Goal: Transaction & Acquisition: Subscribe to service/newsletter

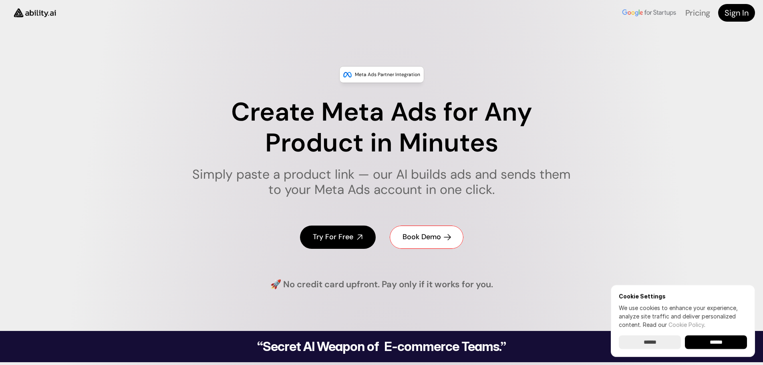
click at [433, 238] on h4 "Book Demo" at bounding box center [421, 237] width 38 height 10
click at [332, 237] on h4 "Try For Free" at bounding box center [333, 237] width 40 height 10
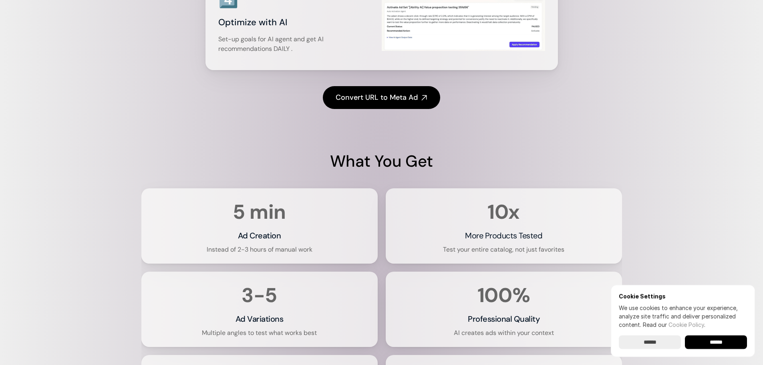
scroll to position [1522, 0]
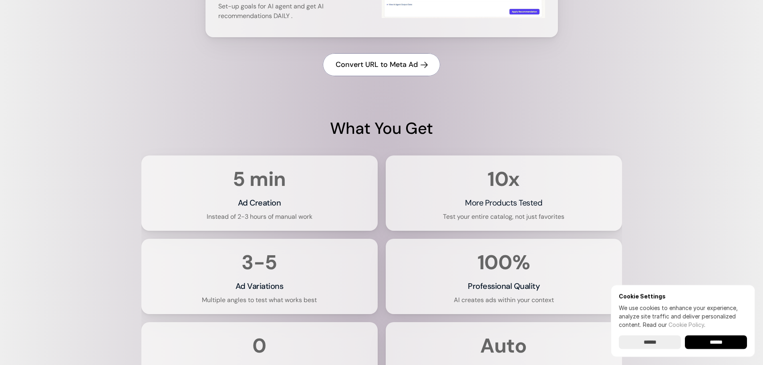
click at [363, 66] on h4 "Convert URL to Meta Ad" at bounding box center [377, 65] width 82 height 10
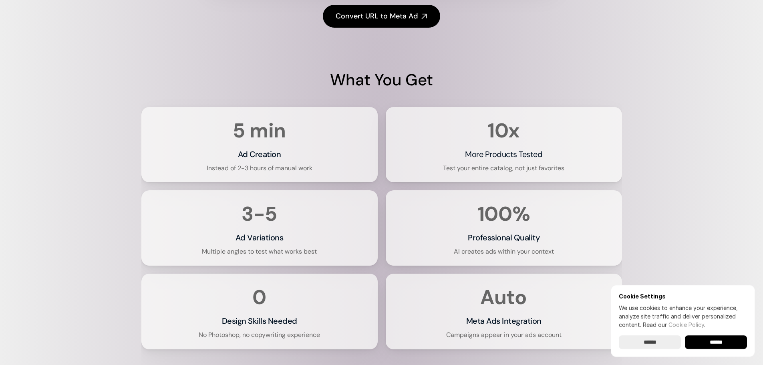
scroll to position [1442, 0]
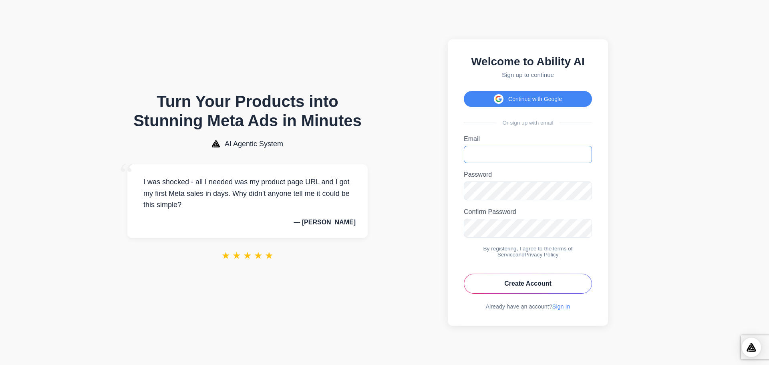
click at [490, 154] on input "Email" at bounding box center [528, 154] width 128 height 17
click at [515, 143] on div "Email Please enter a valid email address." at bounding box center [528, 149] width 128 height 28
click at [525, 153] on input "Email" at bounding box center [528, 154] width 128 height 17
click at [510, 155] on input "Email" at bounding box center [528, 154] width 128 height 17
click at [533, 92] on button "Continue with Google" at bounding box center [528, 99] width 128 height 16
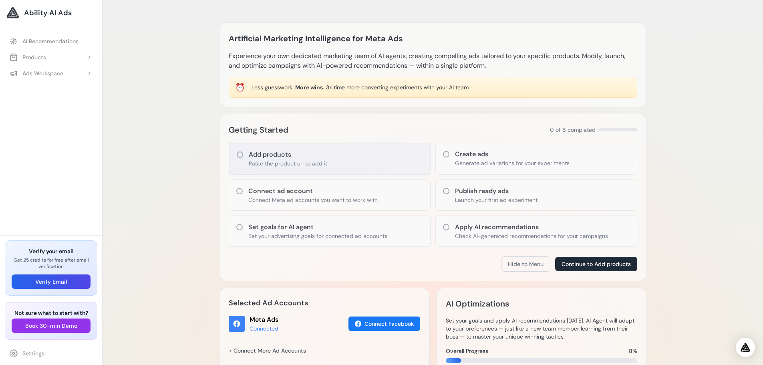
click at [238, 155] on icon at bounding box center [240, 155] width 8 height 8
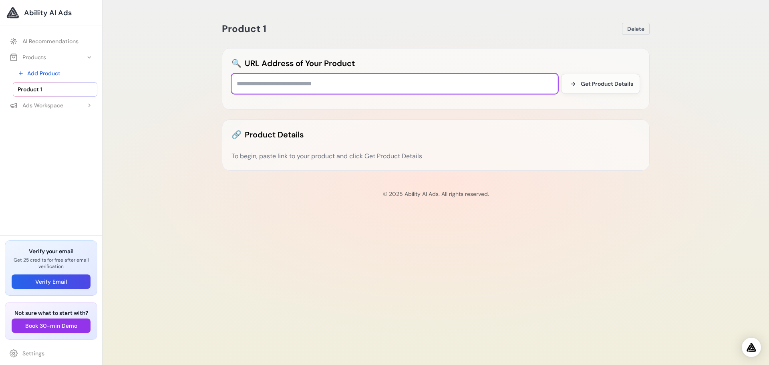
paste input "**********"
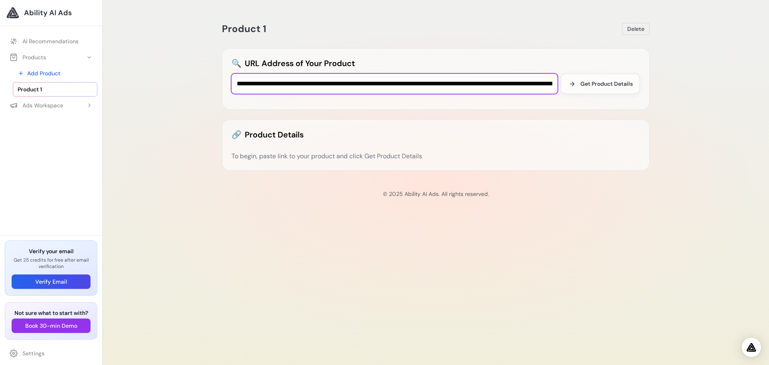
click at [279, 85] on input "**********" at bounding box center [394, 84] width 326 height 20
paste input "text"
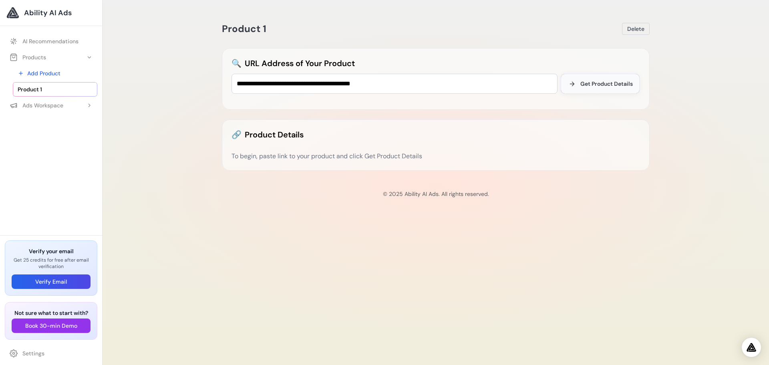
click at [599, 85] on span "Get Product Details" at bounding box center [606, 84] width 52 height 8
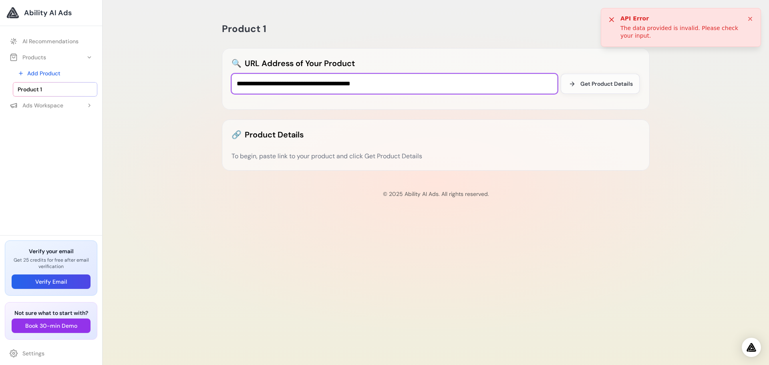
click at [403, 84] on input "**********" at bounding box center [394, 84] width 326 height 20
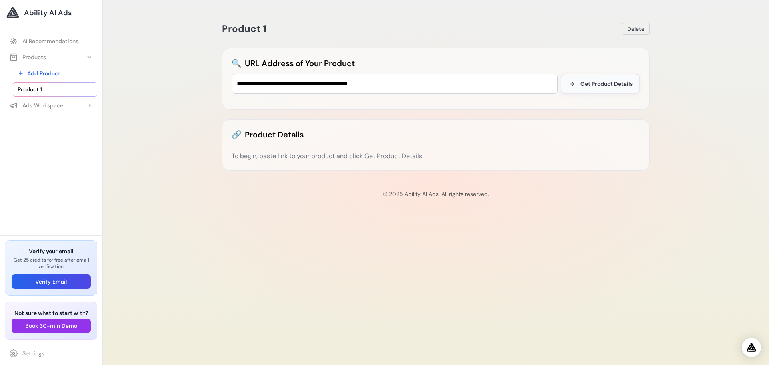
click at [583, 88] on button "Get Product Details" at bounding box center [600, 84] width 79 height 20
click at [320, 82] on input "**********" at bounding box center [394, 84] width 326 height 20
paste input "text"
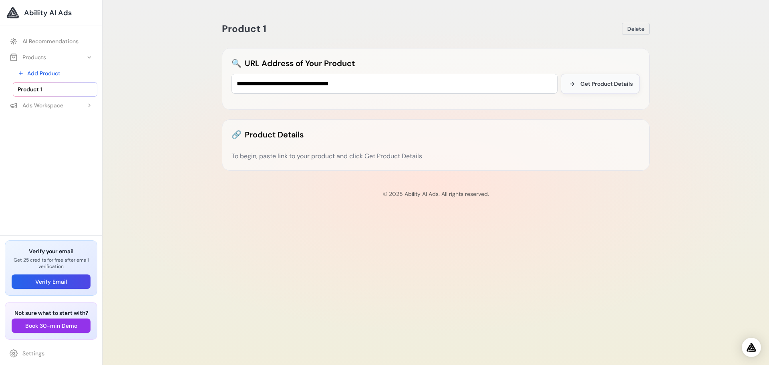
click at [603, 84] on span "Get Product Details" at bounding box center [606, 84] width 52 height 8
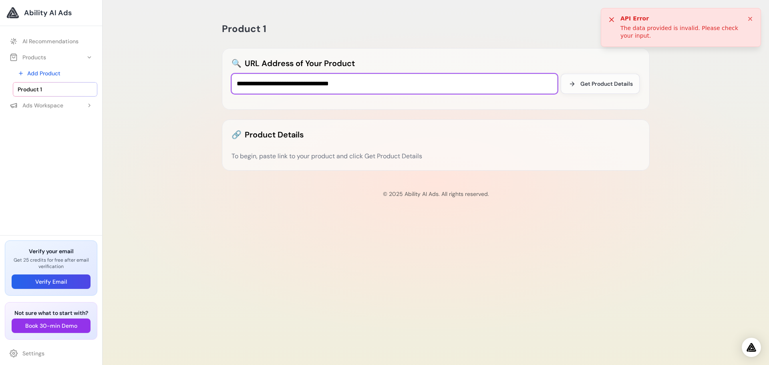
click at [388, 84] on input "**********" at bounding box center [394, 84] width 326 height 20
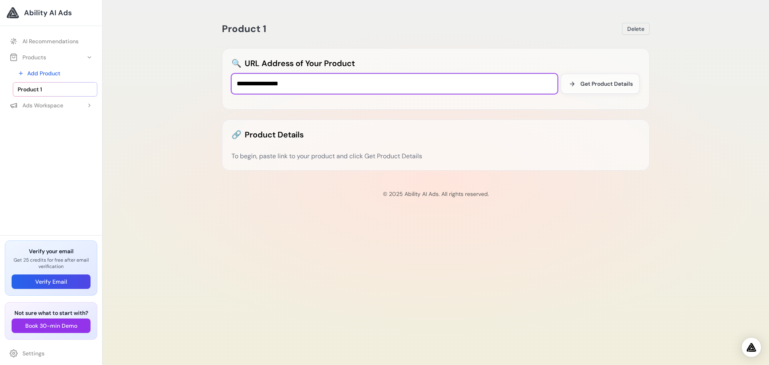
type input "**********"
click at [612, 80] on span "Get Product Details" at bounding box center [606, 84] width 52 height 8
click at [45, 72] on link "Add Product" at bounding box center [55, 73] width 84 height 14
paste input "**********"
type input "**********"
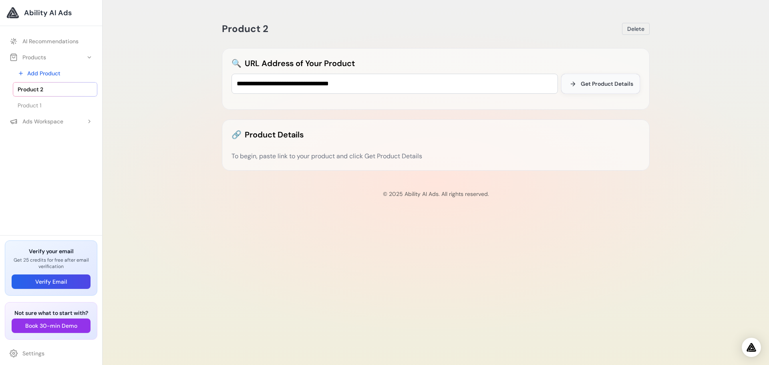
click at [610, 86] on span "Get Product Details" at bounding box center [607, 84] width 52 height 8
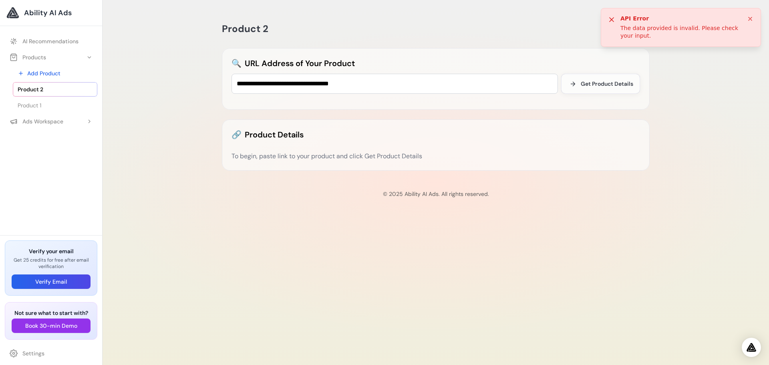
click at [298, 155] on div "To begin, paste link to your product and click Get Product Details" at bounding box center [435, 156] width 408 height 10
drag, startPoint x: 250, startPoint y: 145, endPoint x: 304, endPoint y: 140, distance: 53.6
click at [251, 145] on div "🔗 Product Details To begin, paste link to your product and click Get Product De…" at bounding box center [436, 144] width 428 height 51
click at [318, 129] on h2 "🔗 Product Details" at bounding box center [435, 134] width 408 height 11
click at [383, 147] on div "🔗 Product Details To begin, paste link to your product and click Get Product De…" at bounding box center [436, 144] width 428 height 51
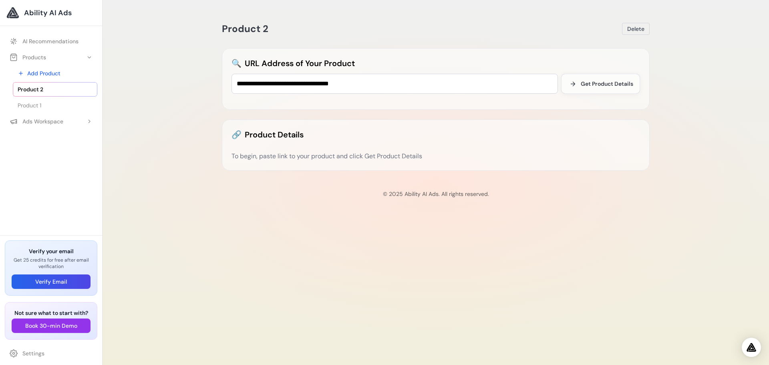
click at [35, 14] on span "Ability AI Ads" at bounding box center [48, 12] width 48 height 11
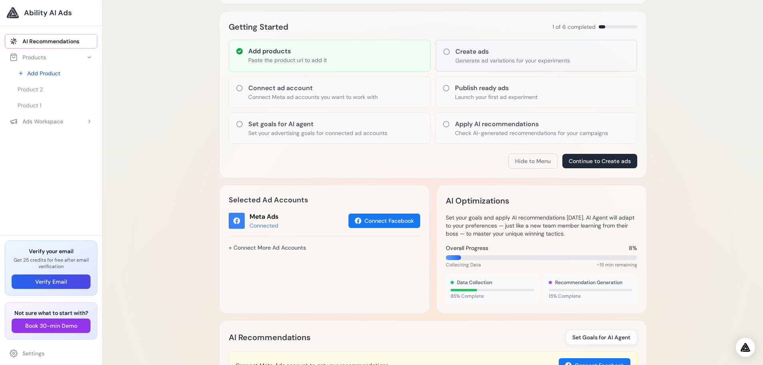
scroll to position [63, 0]
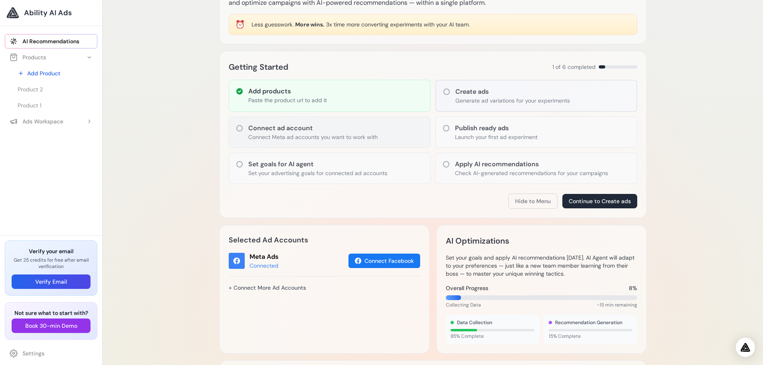
click at [238, 128] on icon at bounding box center [239, 128] width 8 height 8
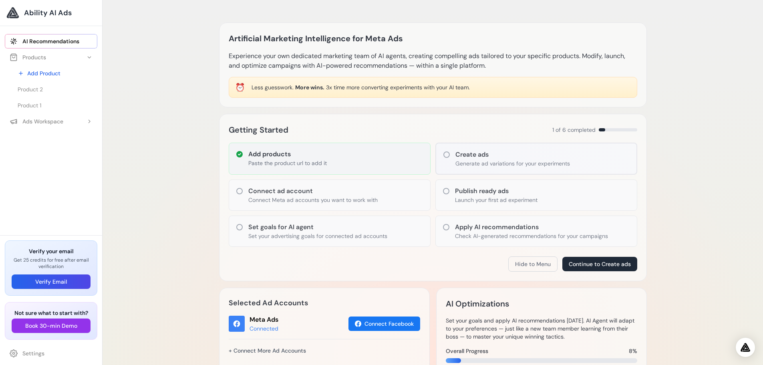
click at [287, 159] on p "Paste the product url to add it" at bounding box center [287, 163] width 78 height 8
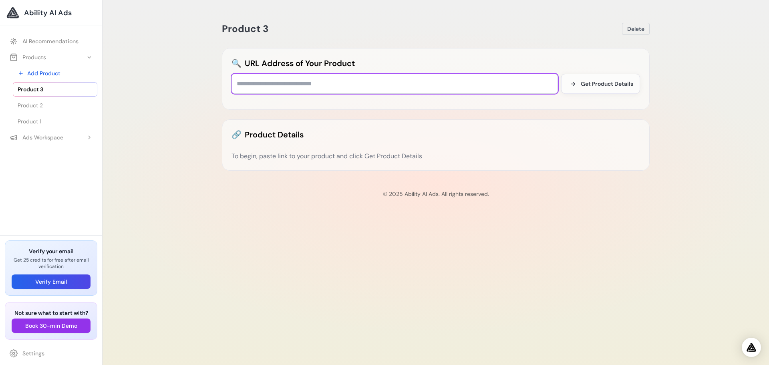
click at [273, 87] on input "text" at bounding box center [394, 84] width 326 height 20
drag, startPoint x: 270, startPoint y: 86, endPoint x: 30, endPoint y: 122, distance: 242.5
click at [30, 122] on span "Product 1" at bounding box center [30, 121] width 24 height 8
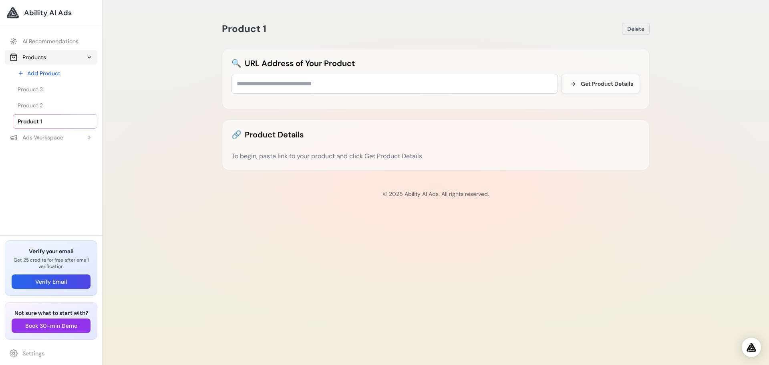
click at [52, 52] on button "Products" at bounding box center [51, 57] width 93 height 14
click at [27, 56] on div "Products" at bounding box center [28, 57] width 36 height 8
click at [38, 137] on div "Ads Workspace" at bounding box center [37, 137] width 54 height 8
click at [43, 38] on link "AI Recommendations" at bounding box center [51, 41] width 93 height 14
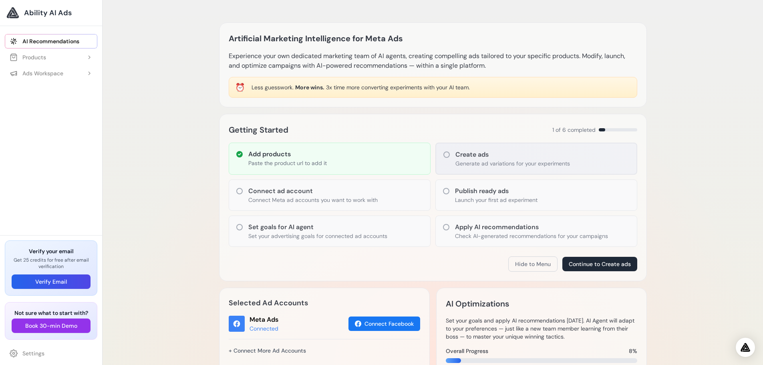
click at [506, 160] on p "Generate ad variations for your experiments" at bounding box center [512, 163] width 115 height 8
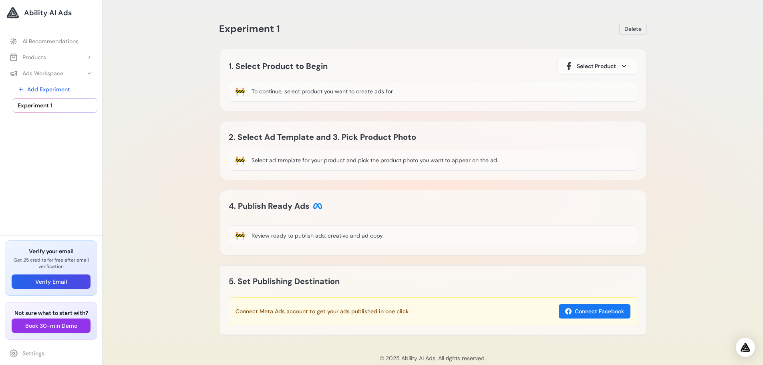
click at [278, 89] on div "To continue, select product you want to create ads for." at bounding box center [322, 91] width 142 height 8
click at [277, 89] on div "To continue, select product you want to create ads for." at bounding box center [322, 91] width 142 height 8
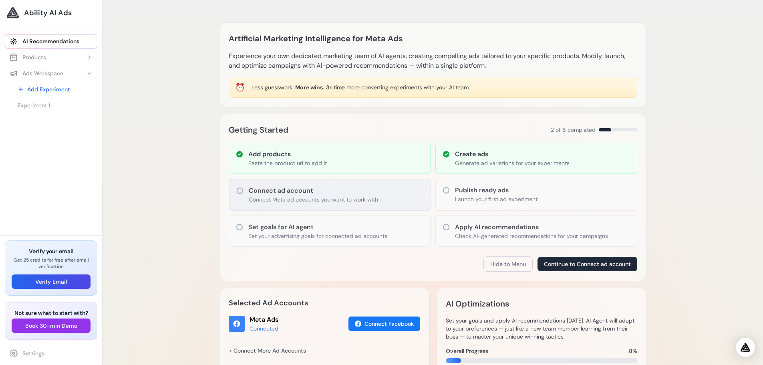
click at [292, 196] on p "Connect Meta ad accounts you want to work with" at bounding box center [313, 199] width 129 height 8
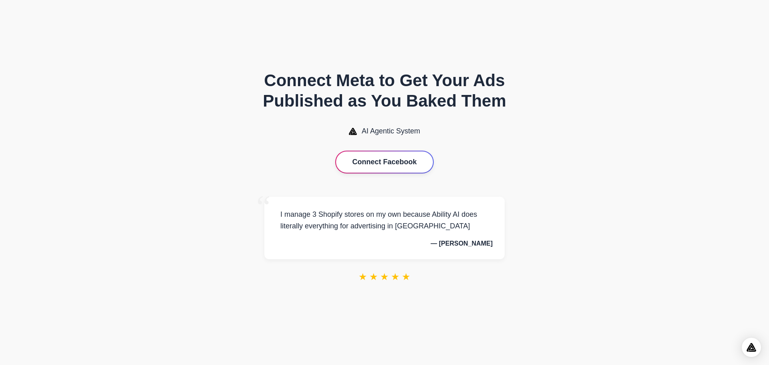
click at [378, 164] on button "Connect Facebook" at bounding box center [384, 161] width 97 height 21
